Goal: Transaction & Acquisition: Purchase product/service

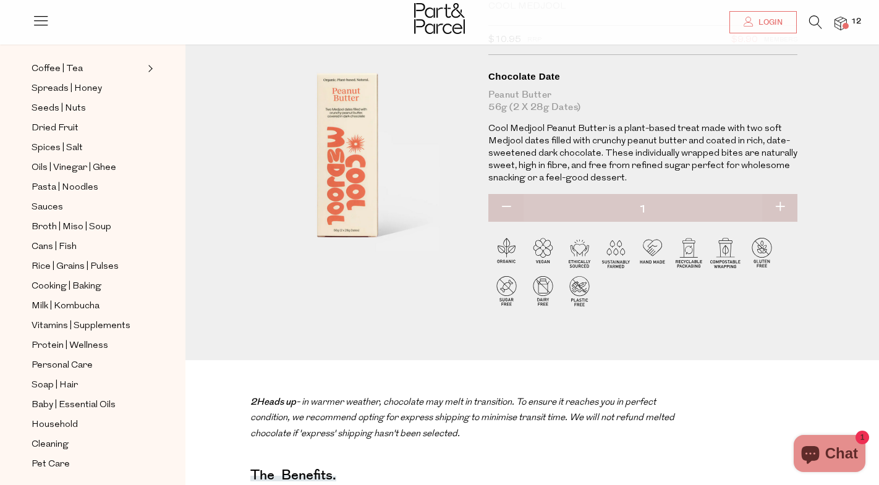
scroll to position [281, 0]
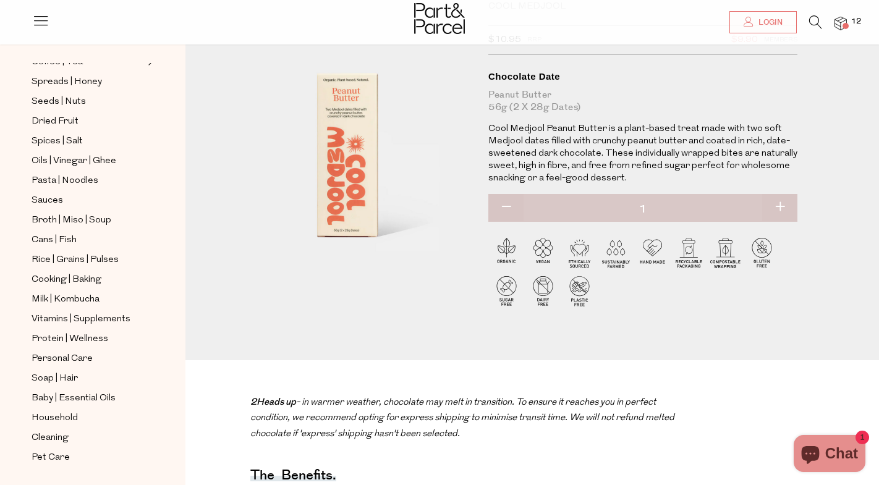
click at [814, 21] on icon at bounding box center [815, 22] width 13 height 14
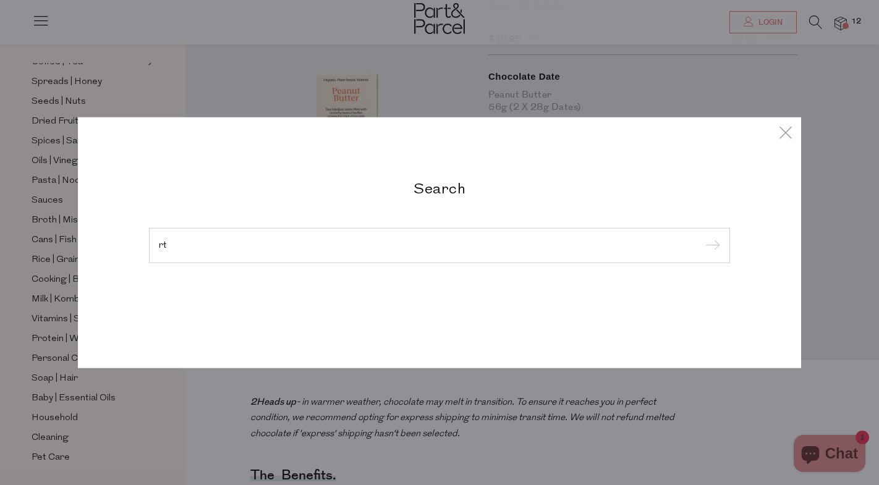
type input "r"
type input "yoghurt"
click at [701, 237] on input "submit" at bounding box center [710, 246] width 19 height 19
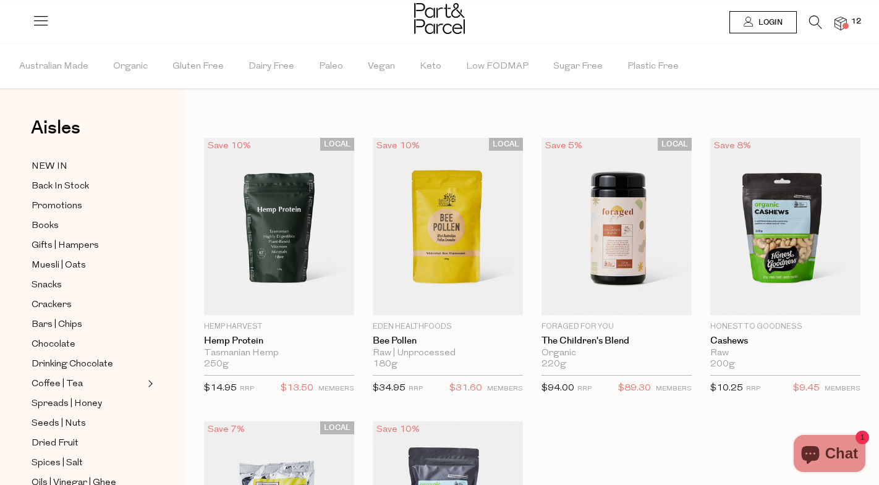
click at [815, 23] on icon at bounding box center [815, 22] width 13 height 14
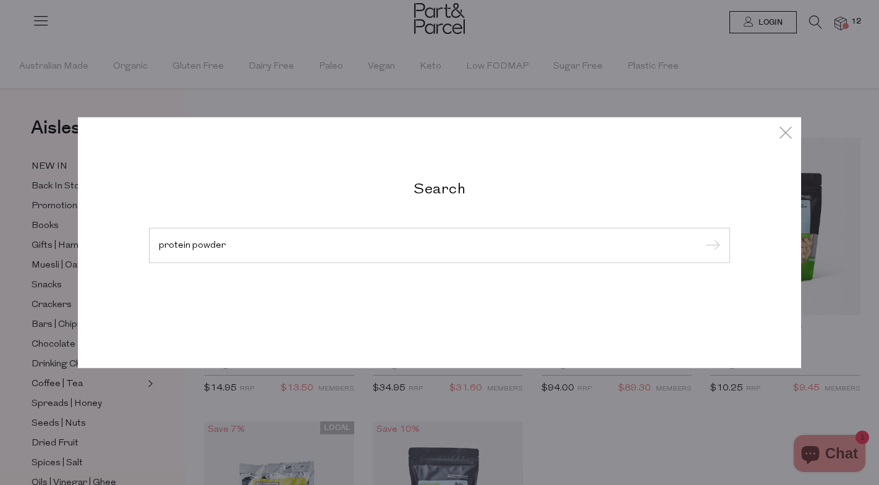
type input "protein powder"
click at [701, 237] on input "submit" at bounding box center [710, 246] width 19 height 19
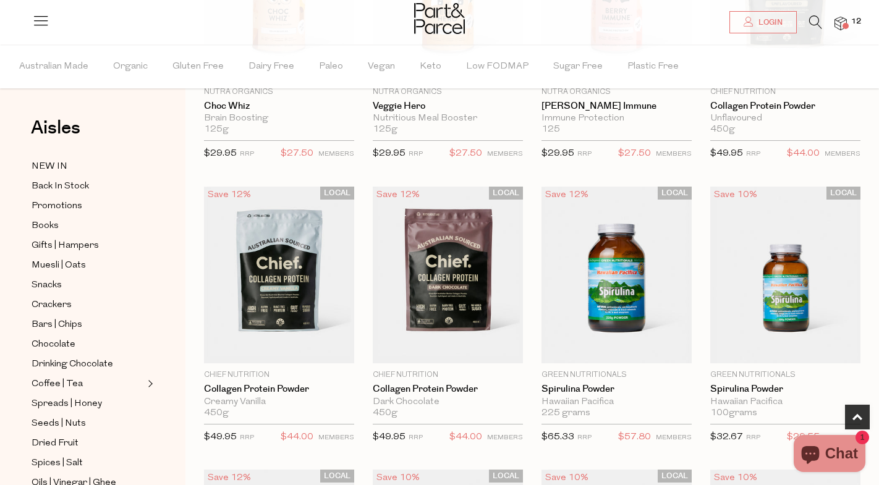
scroll to position [240, 0]
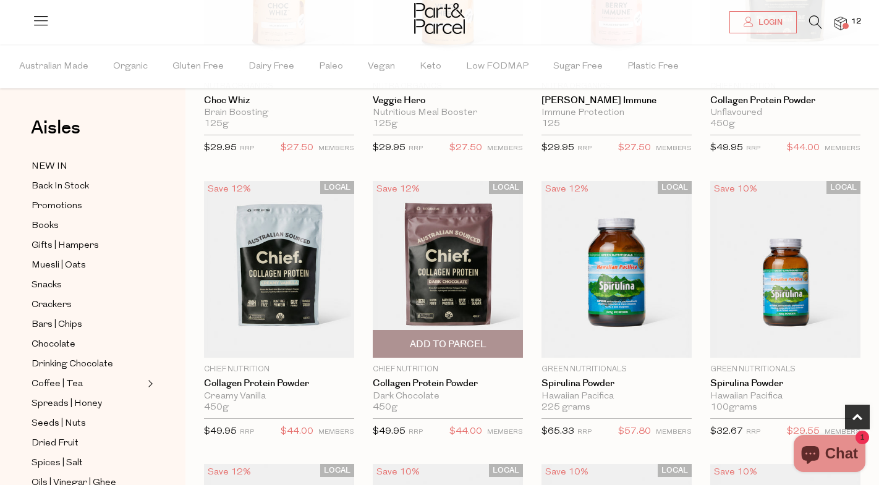
click at [450, 263] on img at bounding box center [448, 269] width 150 height 177
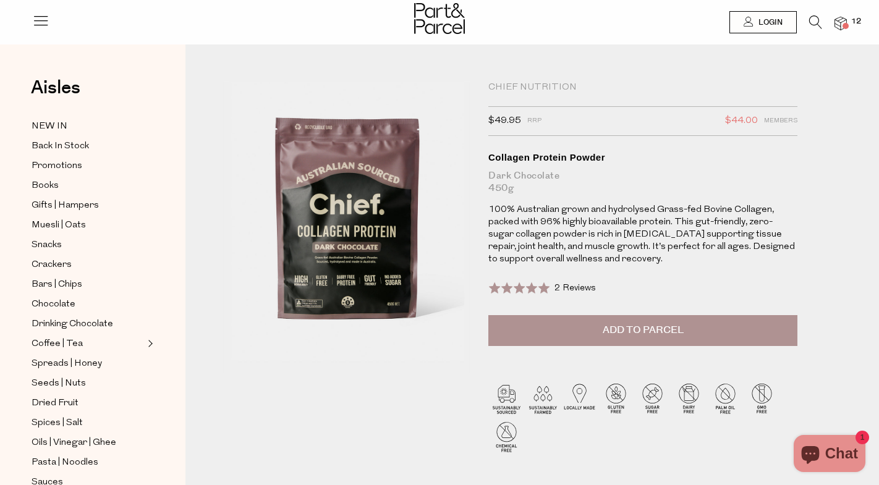
click at [598, 331] on button "Add to Parcel" at bounding box center [642, 330] width 309 height 31
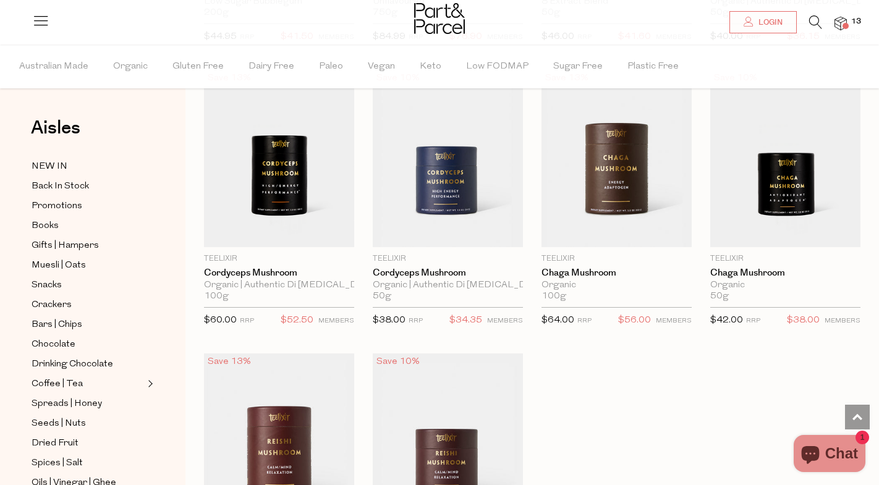
scroll to position [3187, 0]
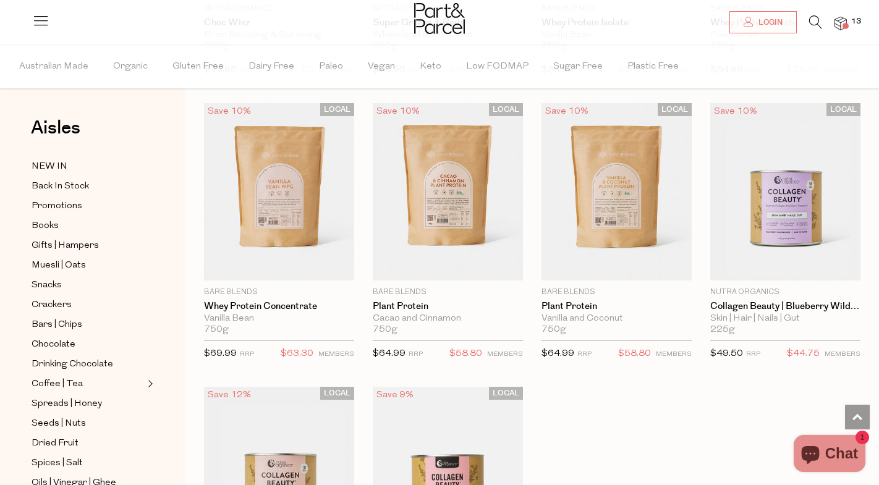
scroll to position [4286, 0]
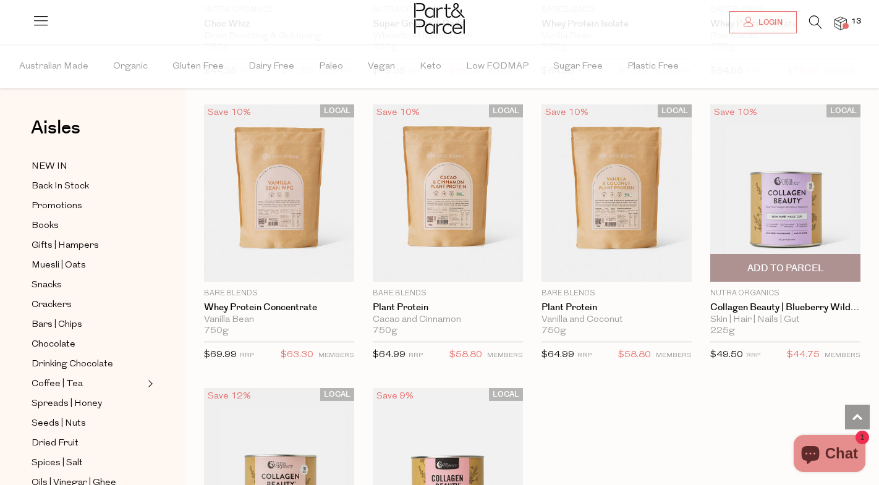
click at [779, 201] on img at bounding box center [785, 192] width 150 height 177
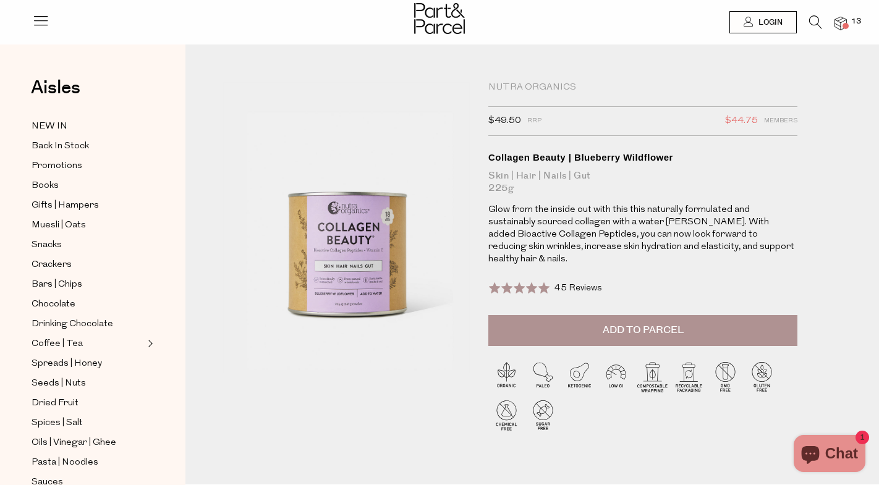
click at [607, 323] on span "Add to Parcel" at bounding box center [643, 330] width 81 height 14
